Goal: Information Seeking & Learning: Learn about a topic

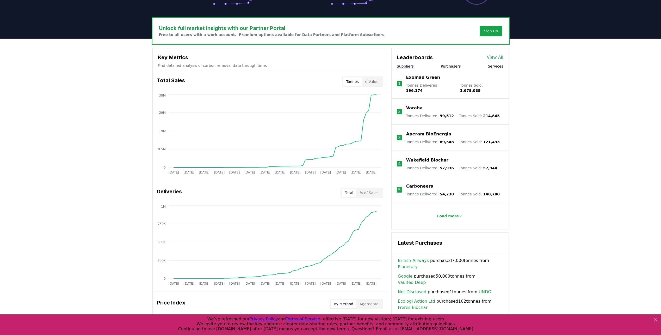
scroll to position [156, 0]
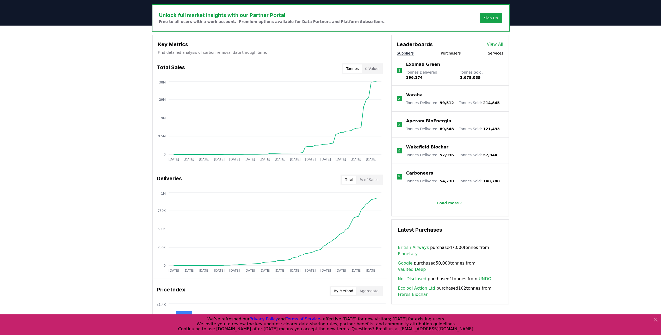
click at [125, 183] on div "Unlock full market insights with our Partner Portal Free to all users with a wo…" at bounding box center [330, 234] width 661 height 417
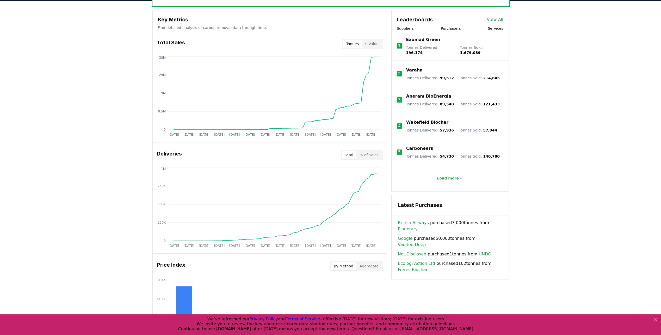
scroll to position [182, 0]
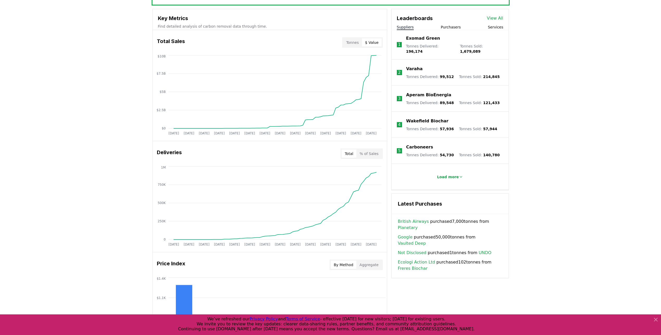
click at [379, 44] on button "$ Value" at bounding box center [372, 42] width 20 height 8
click at [362, 43] on button "Tonnes" at bounding box center [352, 42] width 19 height 8
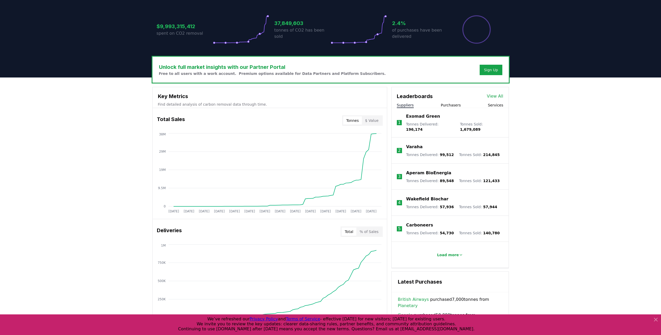
scroll to position [104, 0]
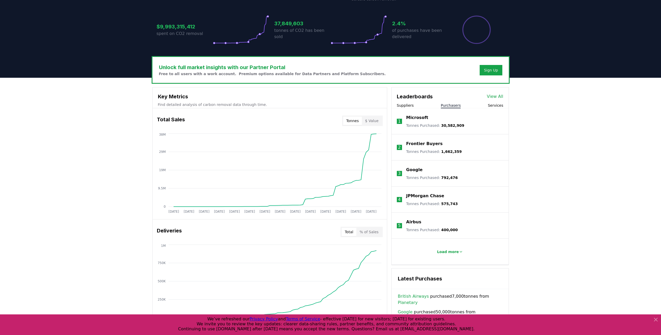
click at [457, 106] on button "Purchasers" at bounding box center [451, 105] width 20 height 5
click at [497, 105] on button "Services" at bounding box center [495, 105] width 15 height 5
click at [458, 105] on button "Purchasers" at bounding box center [451, 105] width 20 height 5
click at [408, 107] on button "Suppliers" at bounding box center [405, 105] width 17 height 5
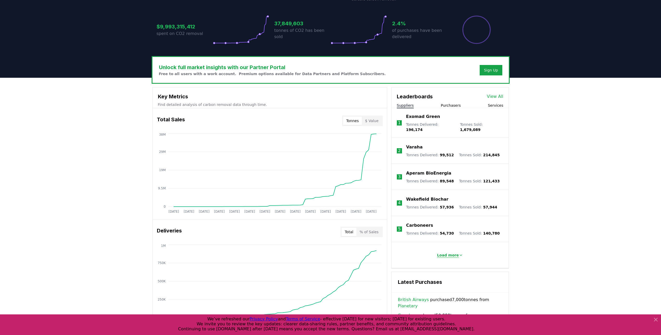
click at [448, 253] on p "Load more" at bounding box center [448, 254] width 22 height 5
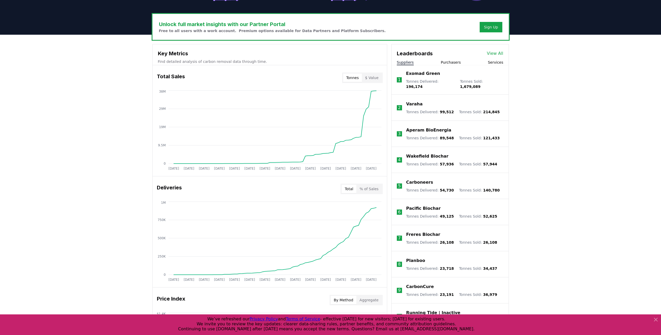
scroll to position [156, 0]
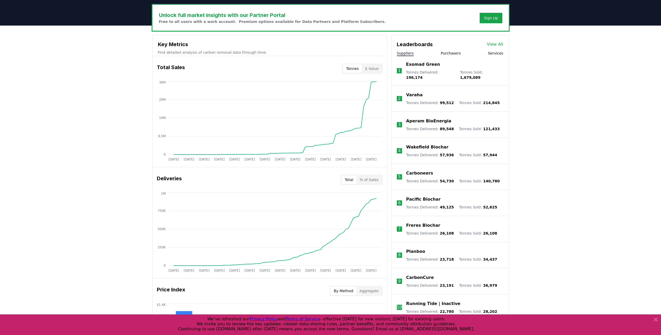
click at [504, 43] on div "Leaderboards View All" at bounding box center [450, 41] width 117 height 13
click at [503, 43] on link "View All" at bounding box center [495, 44] width 16 height 6
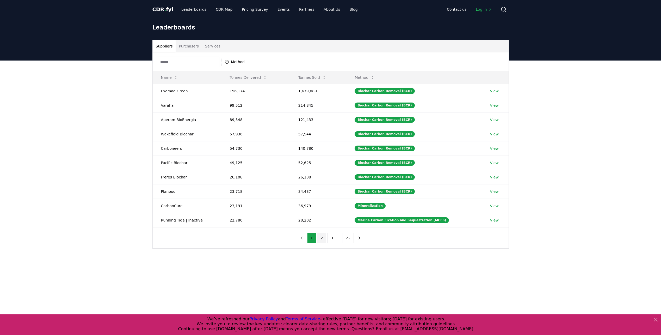
click at [323, 237] on button "2" at bounding box center [321, 237] width 9 height 10
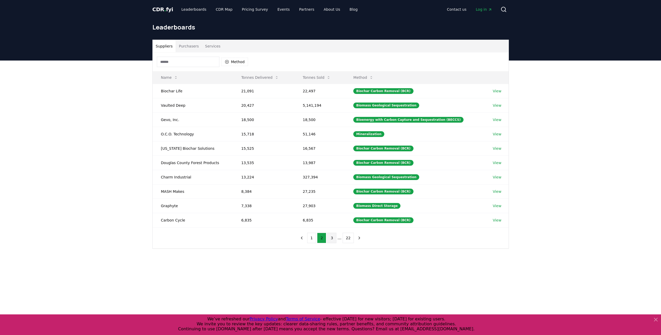
click at [332, 239] on button "3" at bounding box center [331, 237] width 9 height 10
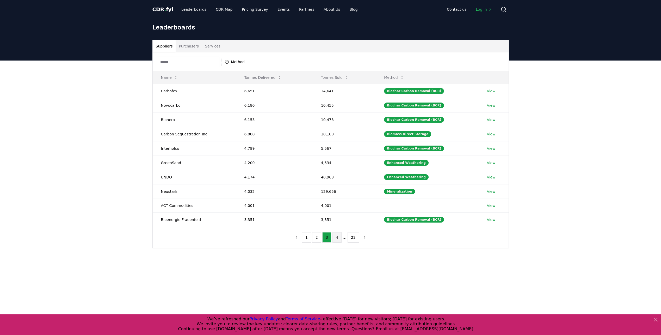
click at [337, 239] on button "4" at bounding box center [337, 237] width 9 height 10
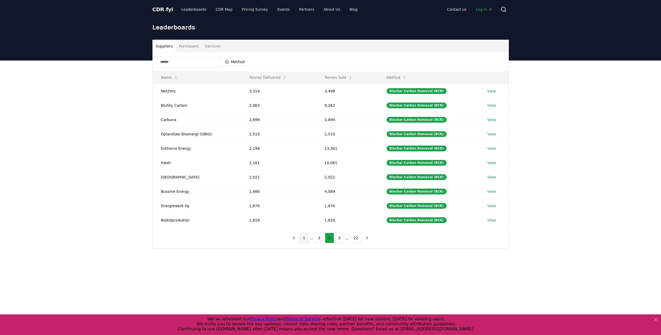
click at [304, 238] on button "1" at bounding box center [303, 237] width 9 height 10
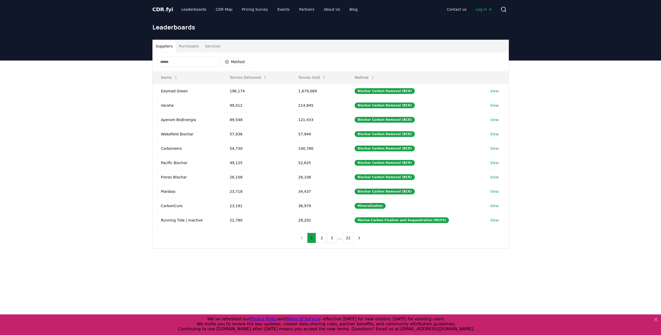
click at [304, 238] on nav "1 2 3 ... 22" at bounding box center [330, 237] width 67 height 10
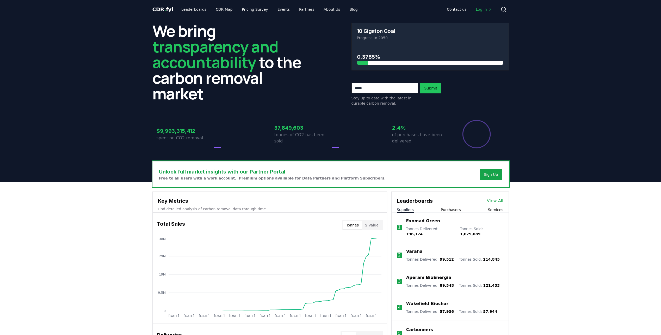
scroll to position [156, 0]
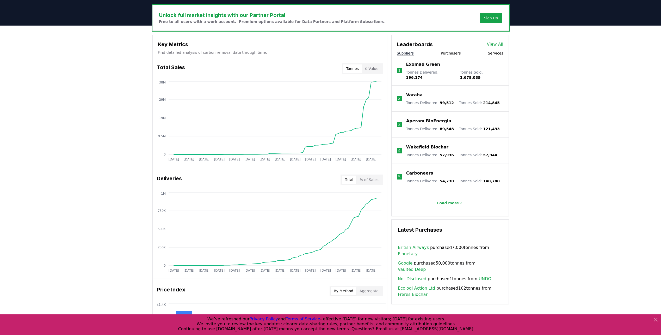
click at [455, 53] on button "Purchasers" at bounding box center [451, 53] width 20 height 5
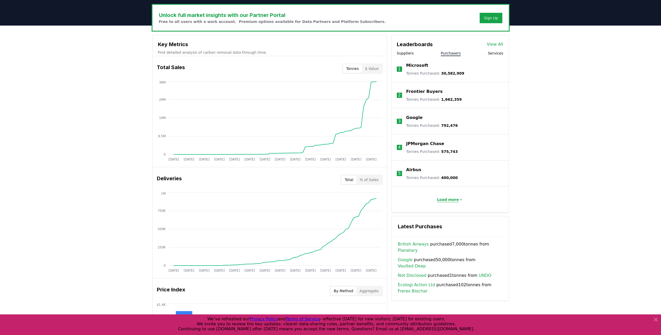
click at [452, 199] on p "Load more" at bounding box center [448, 199] width 22 height 5
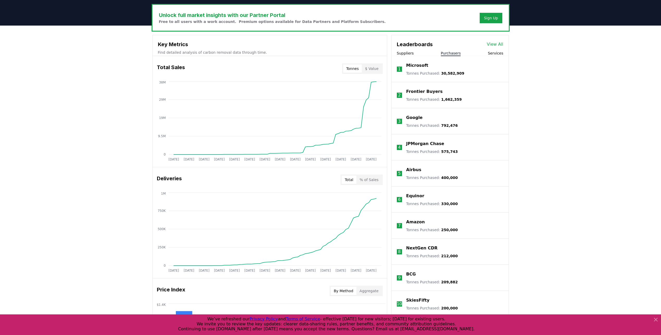
click at [492, 44] on link "View All" at bounding box center [495, 44] width 16 height 6
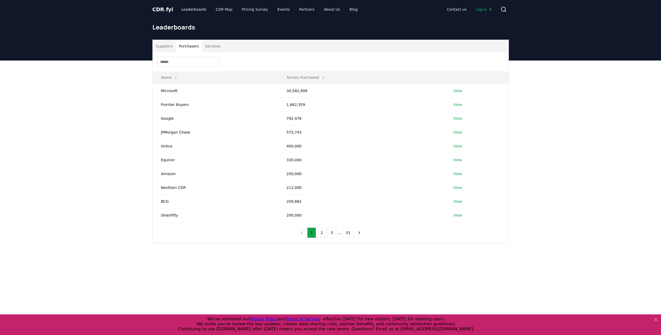
click at [189, 46] on button "Purchasers" at bounding box center [189, 46] width 26 height 13
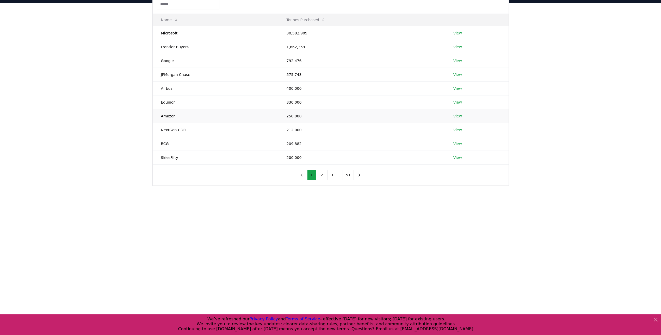
scroll to position [26, 0]
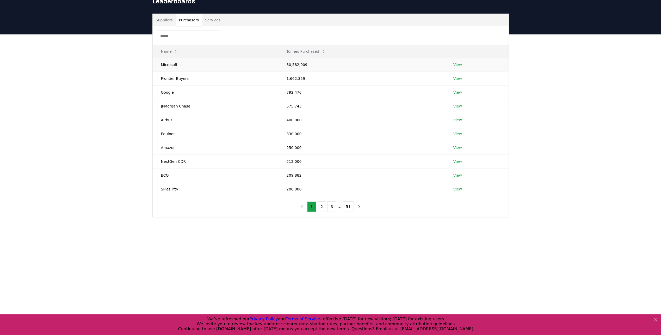
click at [459, 65] on link "View" at bounding box center [457, 64] width 9 height 5
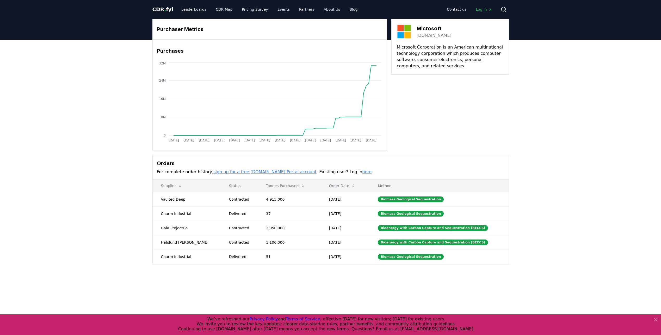
click at [256, 173] on link "sign up for a free CDR.fyi Portal account" at bounding box center [264, 171] width 103 height 5
click at [108, 242] on div "Purchaser Metrics Purchases Jan 2019 Jul 2019 Jan 2020 Jul 2020 Jan 2021 Jul 20…" at bounding box center [330, 162] width 661 height 245
click at [178, 184] on icon at bounding box center [180, 185] width 4 height 4
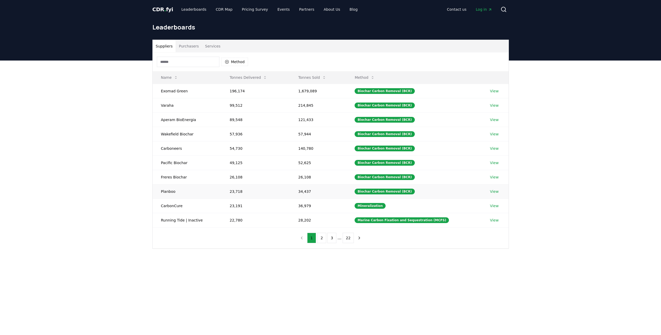
scroll to position [26, 0]
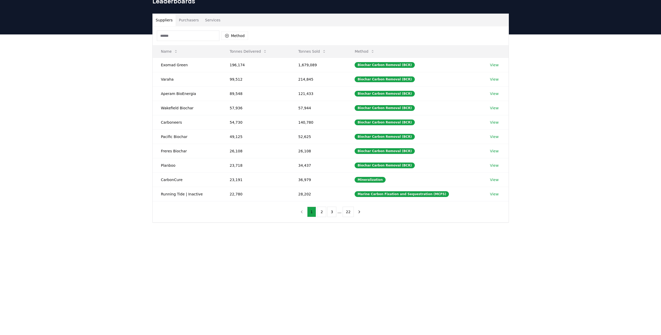
click at [193, 21] on button "Purchasers" at bounding box center [189, 20] width 26 height 13
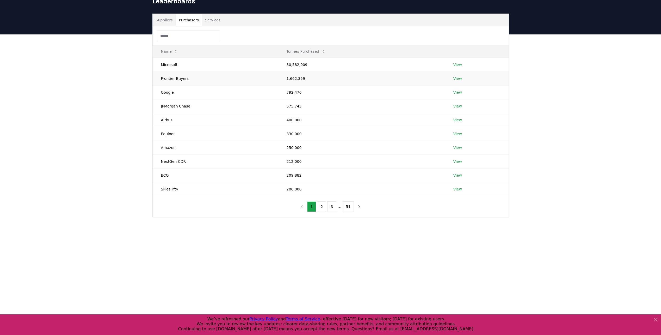
click at [194, 79] on td "Frontier Buyers" at bounding box center [216, 78] width 126 height 14
click at [457, 78] on link "View" at bounding box center [457, 78] width 9 height 5
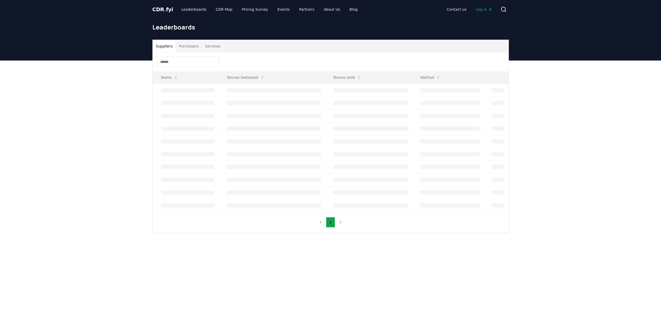
scroll to position [26, 0]
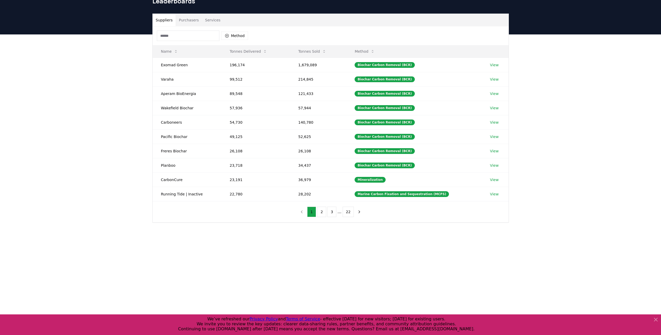
click at [187, 20] on button "Purchasers" at bounding box center [189, 20] width 26 height 13
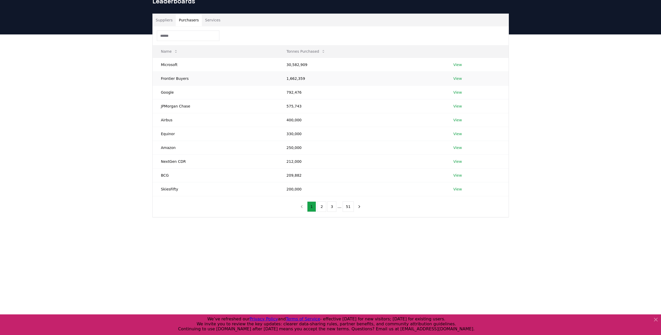
click at [302, 78] on td "1,662,359" at bounding box center [361, 78] width 167 height 14
click at [460, 79] on link "View" at bounding box center [457, 78] width 9 height 5
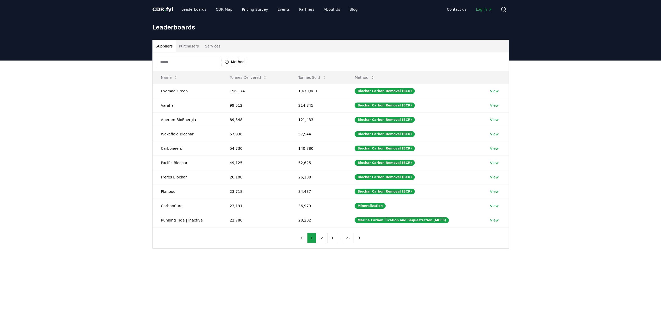
scroll to position [26, 0]
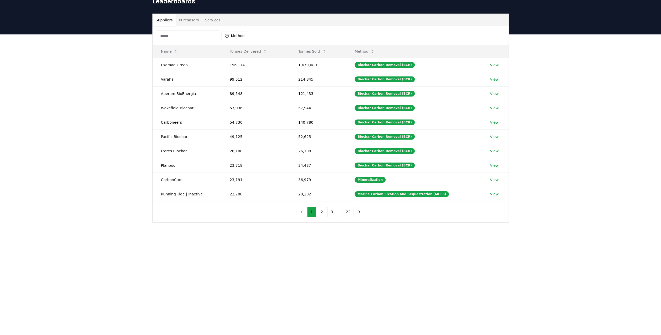
click at [191, 21] on button "Purchasers" at bounding box center [189, 20] width 26 height 13
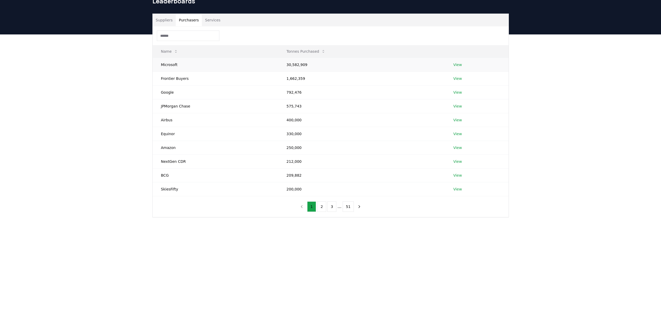
click at [170, 65] on td "Microsoft" at bounding box center [216, 65] width 126 height 14
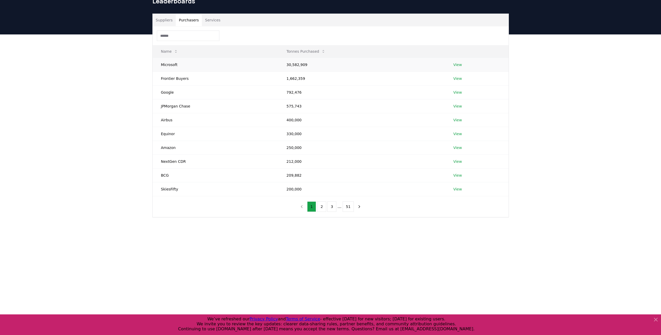
click at [462, 67] on td "View" at bounding box center [477, 65] width 64 height 14
click at [456, 64] on link "View" at bounding box center [457, 64] width 9 height 5
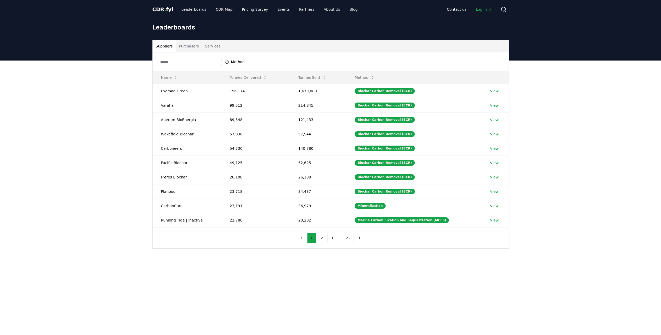
scroll to position [26, 0]
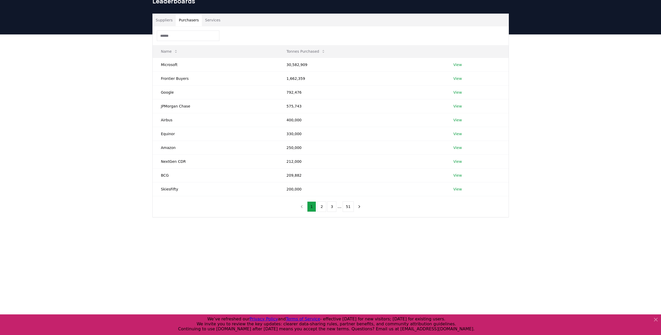
click at [187, 21] on button "Purchasers" at bounding box center [189, 20] width 26 height 13
click at [256, 67] on td "Microsoft" at bounding box center [216, 65] width 126 height 14
click at [460, 64] on link "View" at bounding box center [457, 64] width 9 height 5
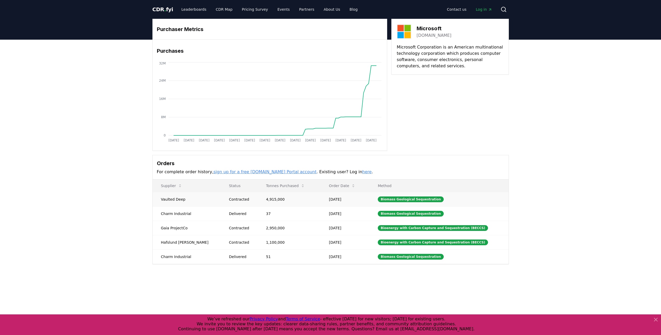
drag, startPoint x: 160, startPoint y: 200, endPoint x: 407, endPoint y: 194, distance: 246.9
click at [438, 183] on table "Supplier Status Tonnes Purchased Order Date Method Vaulted Deep Contracted 4,91…" at bounding box center [331, 221] width 356 height 84
drag, startPoint x: 348, startPoint y: 258, endPoint x: 345, endPoint y: 257, distance: 3.4
click at [345, 257] on td "[DATE]" at bounding box center [345, 256] width 49 height 14
drag, startPoint x: 343, startPoint y: 255, endPoint x: 158, endPoint y: 192, distance: 196.0
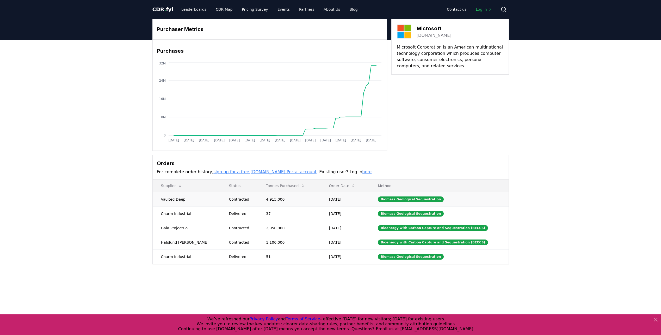
click at [158, 192] on tbody "Vaulted Deep Contracted 4,915,000 [DATE] Biomass Geological Sequestration Charm…" at bounding box center [331, 228] width 356 height 72
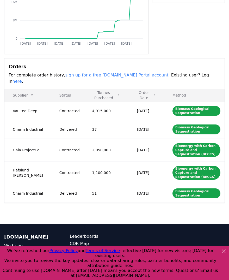
scroll to position [104, 0]
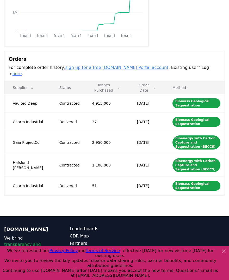
click at [186, 195] on div "Purchaser Metrics Purchases [DATE] [DATE] [DATE] [DATE] [DATE] [DATE] [DATE] 0 …" at bounding box center [114, 75] width 229 height 281
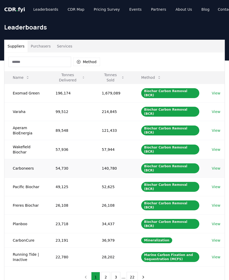
scroll to position [26, 0]
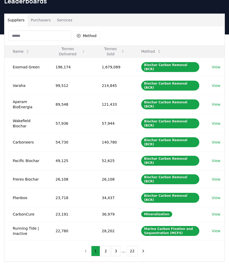
click at [41, 20] on button "Purchasers" at bounding box center [41, 20] width 26 height 13
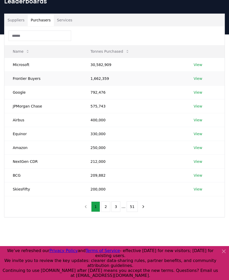
click at [200, 79] on link "View" at bounding box center [198, 78] width 9 height 5
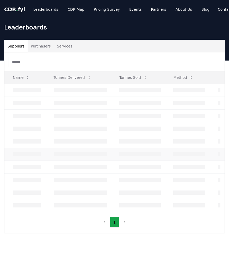
scroll to position [26, 0]
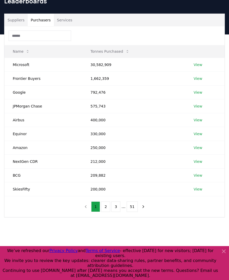
click at [42, 20] on button "Purchasers" at bounding box center [41, 20] width 26 height 13
click at [197, 91] on link "View" at bounding box center [198, 92] width 9 height 5
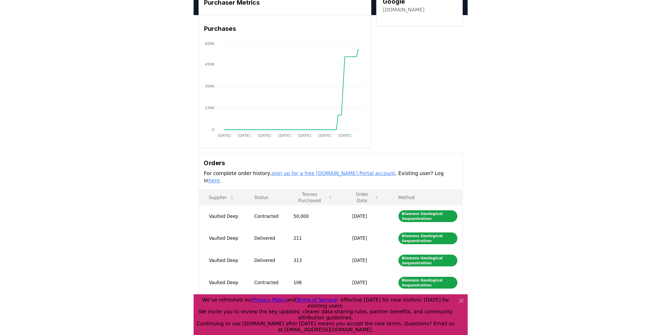
scroll to position [78, 0]
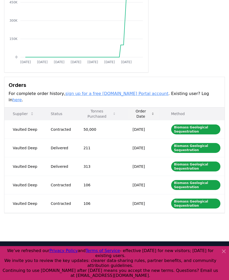
click at [154, 112] on icon at bounding box center [152, 114] width 3 height 4
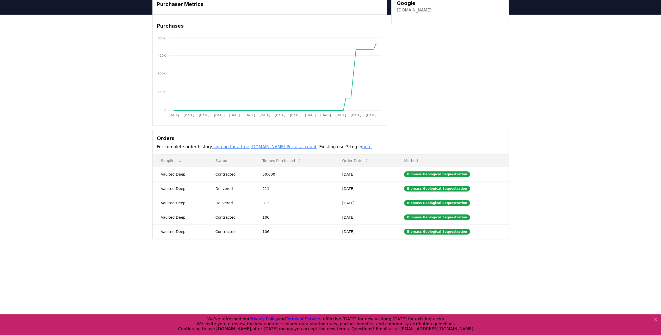
scroll to position [0, 0]
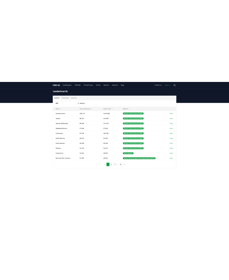
scroll to position [26, 0]
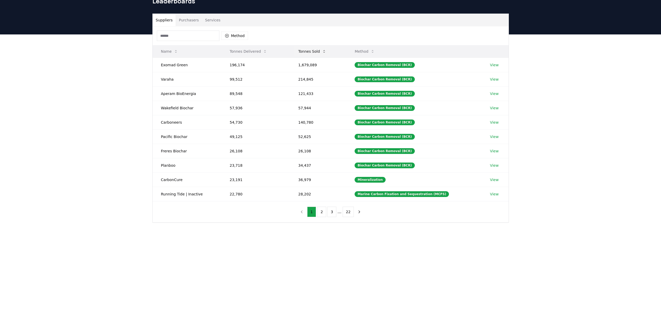
click at [319, 51] on button "Tonnes Sold" at bounding box center [312, 51] width 36 height 10
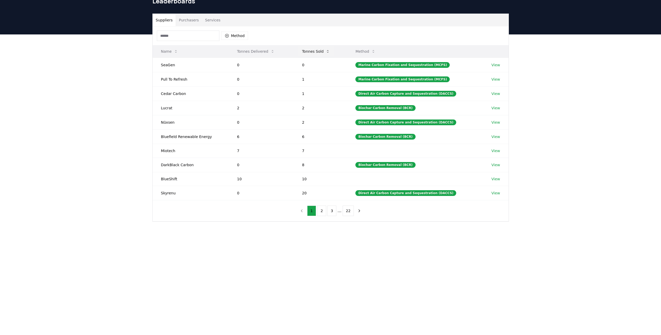
click at [327, 51] on icon at bounding box center [328, 51] width 4 height 4
